Goal: Information Seeking & Learning: Learn about a topic

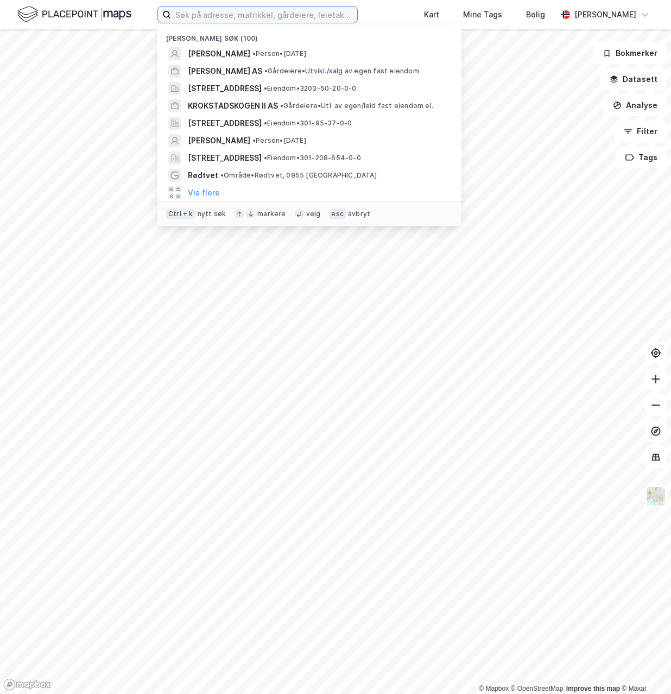
click at [221, 21] on input at bounding box center [264, 15] width 186 height 16
paste input "t Festningsveien 2"
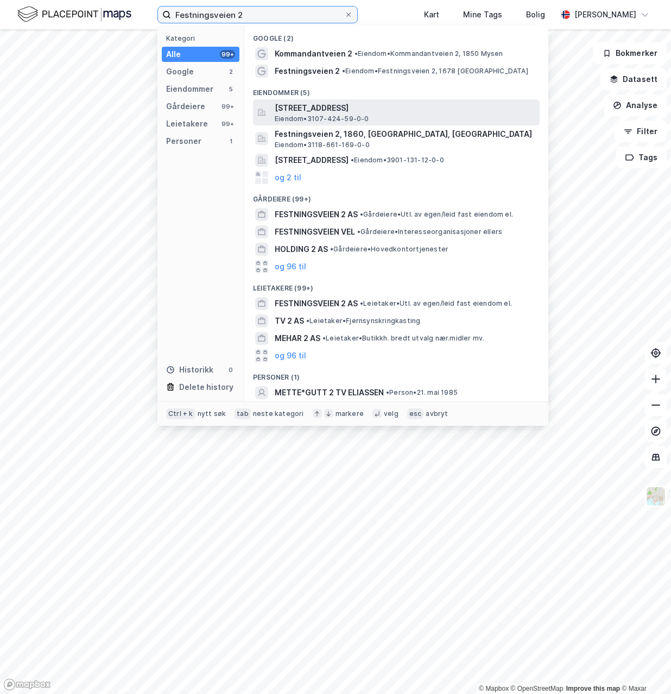
type input "Festningsveien 2"
click at [297, 112] on span "[STREET_ADDRESS]" at bounding box center [405, 108] width 261 height 13
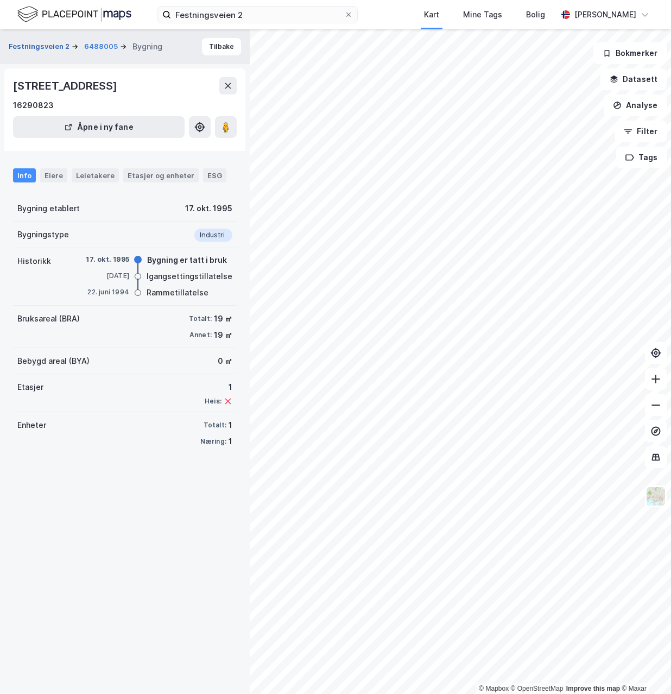
click at [28, 44] on button "Festningsveien 2" at bounding box center [40, 46] width 63 height 11
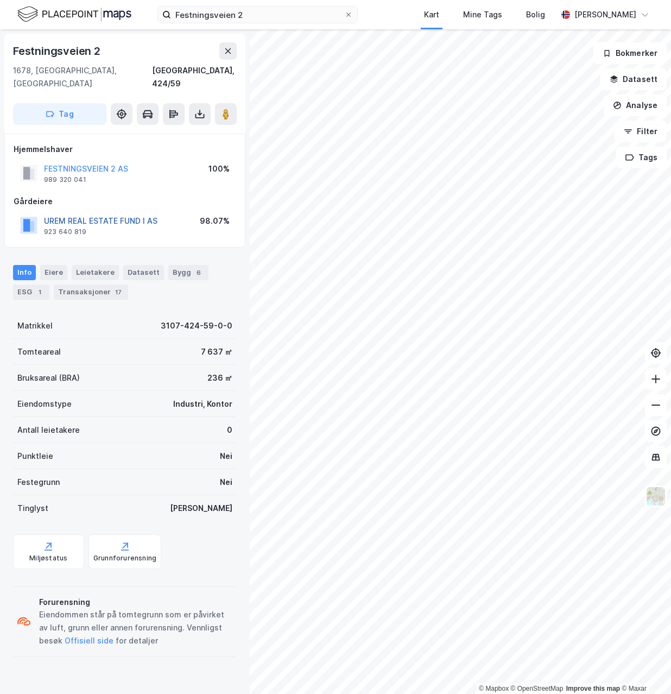
click at [0, 0] on button "UREM REAL ESTATE FUND I AS" at bounding box center [0, 0] width 0 height 0
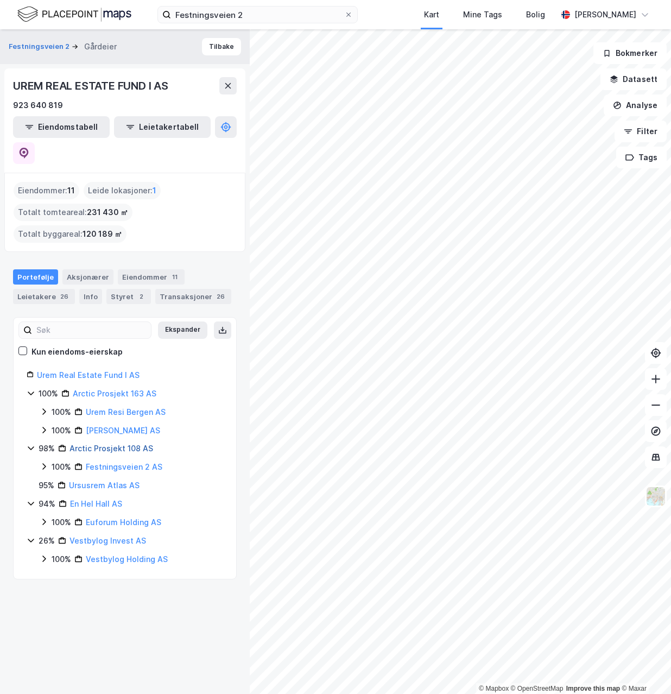
click at [98, 444] on link "Arctic Prosjekt 108 AS" at bounding box center [112, 448] width 84 height 9
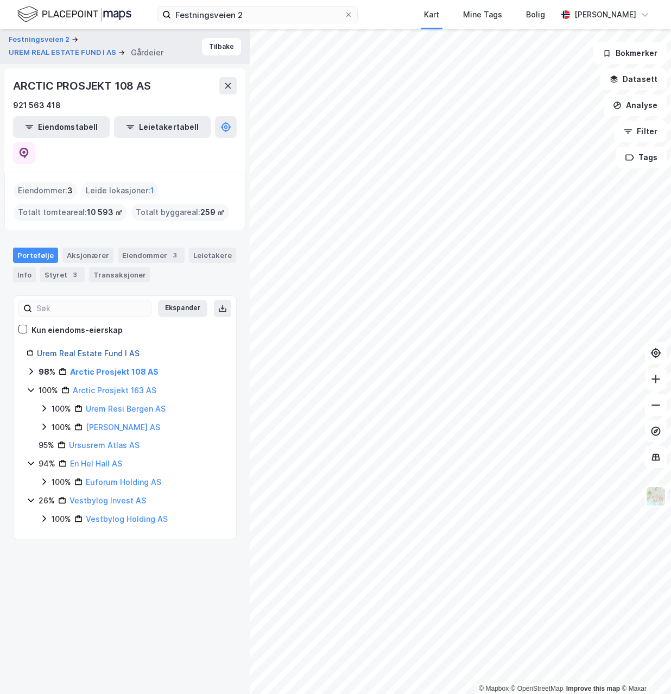
click at [105, 349] on link "Urem Real Estate Fund I AS" at bounding box center [88, 353] width 103 height 9
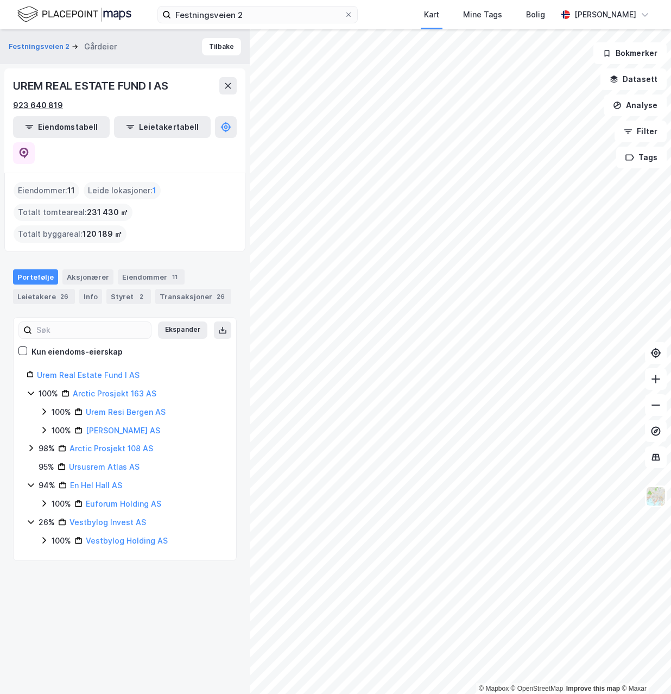
click at [23, 103] on div "923 640 819" at bounding box center [38, 105] width 50 height 13
